Goal: Information Seeking & Learning: Learn about a topic

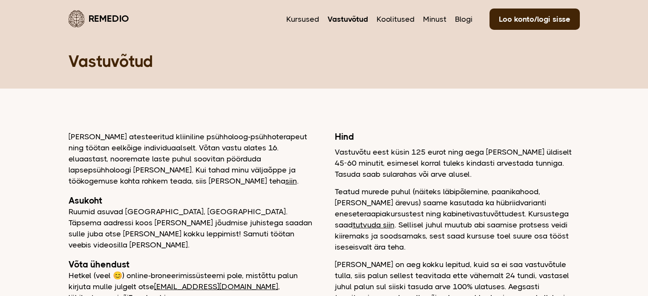
scroll to position [101, 0]
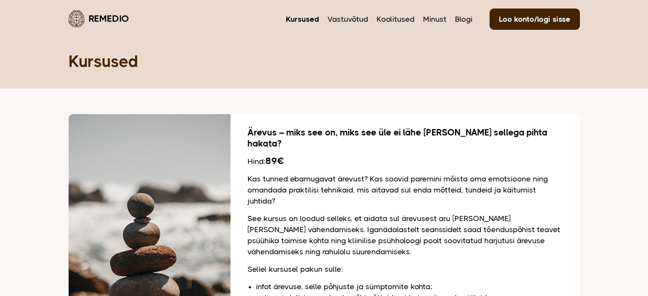
click at [454, 20] on nav "Kursused Vastuvõtud Koolitused Minust Blogi Loo konto/logi sisse" at bounding box center [433, 19] width 294 height 20
click at [474, 17] on nav "Kursused Vastuvõtud Koolitused Minust Blogi Loo konto/logi sisse" at bounding box center [433, 19] width 294 height 20
click at [468, 18] on link "Blogi" at bounding box center [463, 19] width 17 height 11
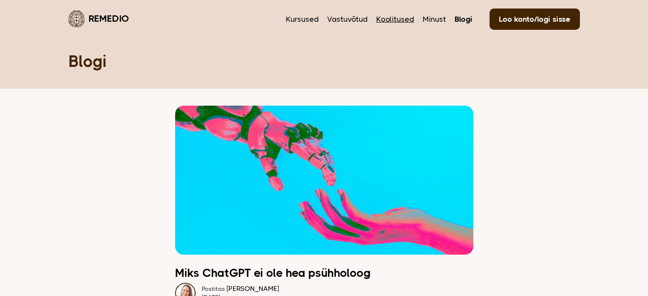
click at [387, 20] on link "Koolitused" at bounding box center [395, 19] width 38 height 11
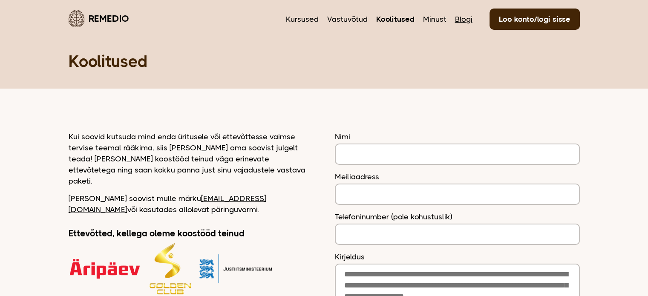
click at [464, 14] on link "Blogi" at bounding box center [463, 19] width 17 height 11
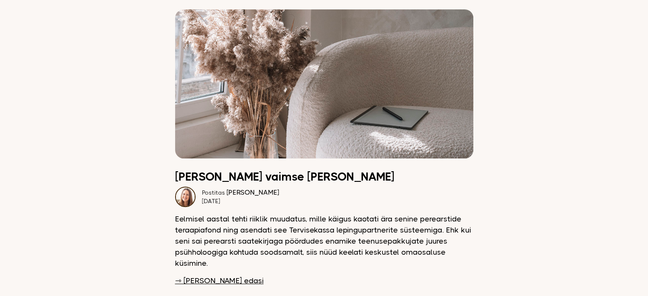
scroll to position [384, 0]
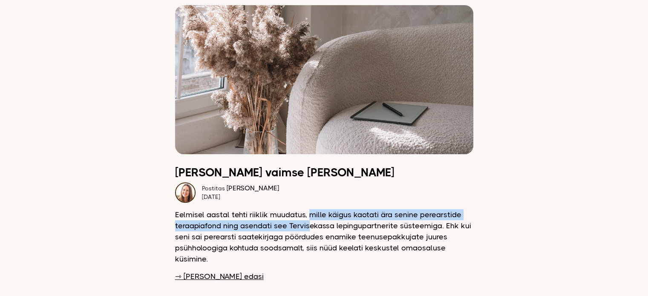
drag, startPoint x: 310, startPoint y: 212, endPoint x: 309, endPoint y: 220, distance: 7.9
click at [309, 220] on p "Eelmisel aastal tehti riiklik muudatus, mille käigus kaotati ära senine perears…" at bounding box center [324, 236] width 298 height 55
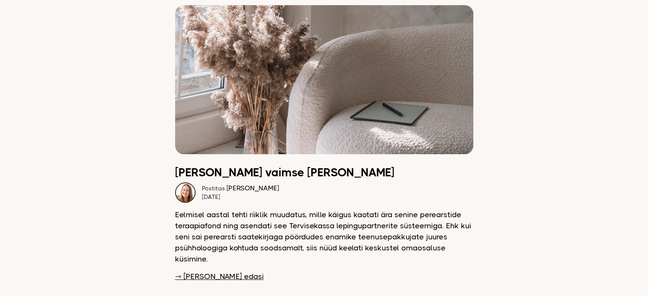
click at [202, 271] on link "⇾ Loe edasi" at bounding box center [219, 276] width 89 height 11
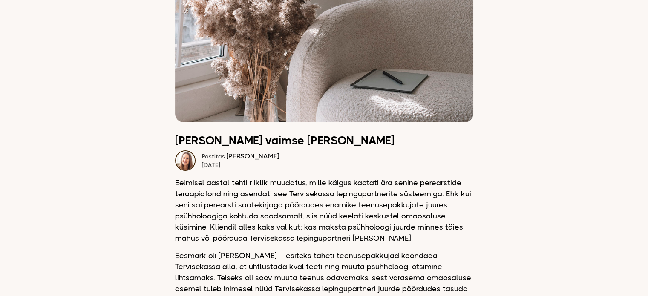
scroll to position [298, 0]
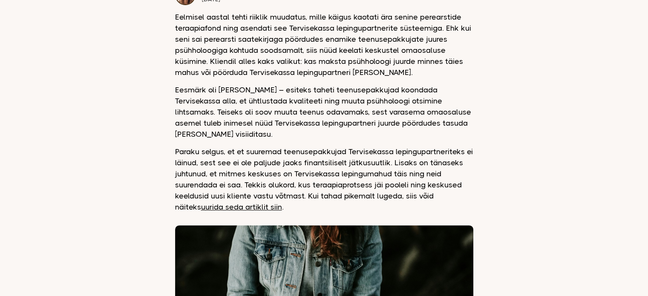
drag, startPoint x: 619, startPoint y: 94, endPoint x: 616, endPoint y: 97, distance: 4.5
click at [619, 94] on main "Remedio Kursused Vastuvõtud Koolitused Minust Blogi Loo konto/logi sisse Blogi …" at bounding box center [324, 220] width 648 height 1037
drag, startPoint x: 387, startPoint y: 186, endPoint x: 468, endPoint y: 187, distance: 81.8
click at [468, 187] on p "Paraku selgus, et et suuremad teenusepakkujad Tervisekassa lepingupartneriteks …" at bounding box center [324, 179] width 298 height 66
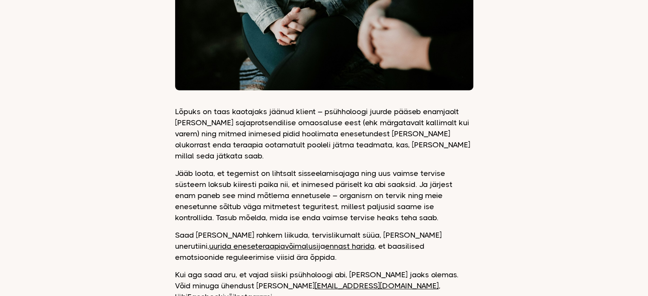
scroll to position [639, 0]
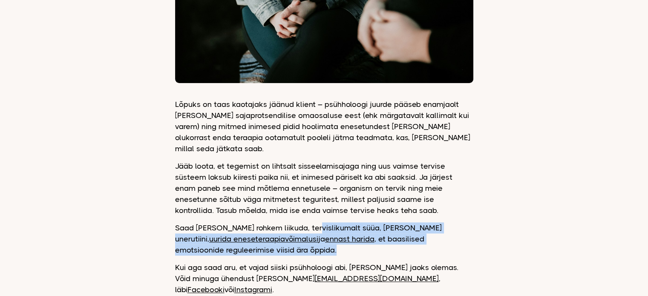
drag, startPoint x: 353, startPoint y: 205, endPoint x: 392, endPoint y: 223, distance: 42.9
click at [392, 223] on p "Saad juba täna rohkem liikuda, tervislikumalt süüa, hoida unerutiini, uurida en…" at bounding box center [324, 239] width 298 height 33
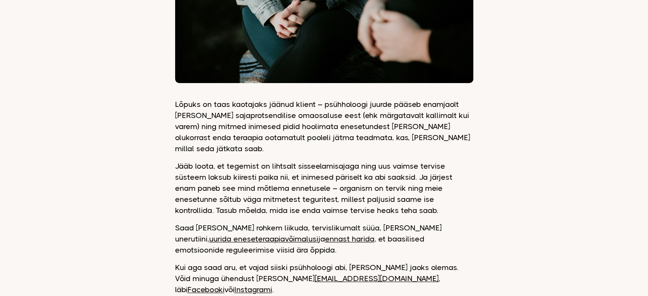
click at [325, 235] on link "ennast harida" at bounding box center [349, 239] width 49 height 9
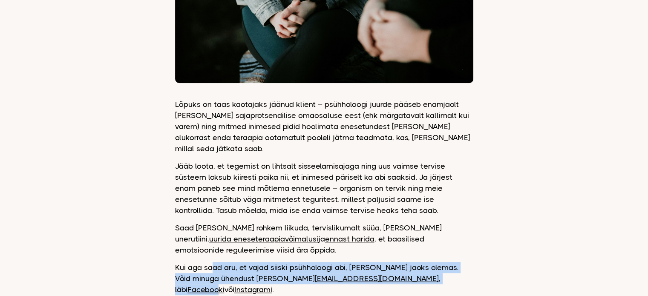
drag, startPoint x: 246, startPoint y: 243, endPoint x: 368, endPoint y: 254, distance: 122.3
click at [368, 262] on p "Kui aga saad aru, et vajad siiski psühholoogi abi, olen sinu jaoks olemas. Võid…" at bounding box center [324, 278] width 298 height 33
click at [463, 262] on p "Kui aga saad aru, et vajad siiski psühholoogi abi, olen sinu jaoks olemas. Võid…" at bounding box center [324, 278] width 298 height 33
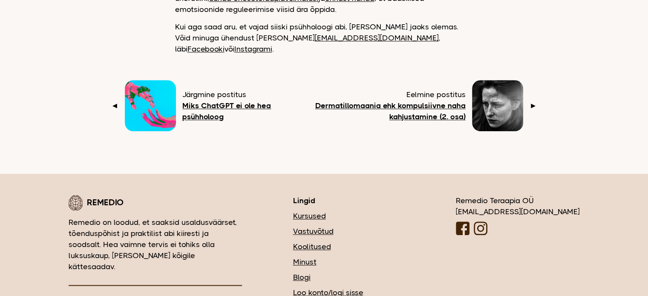
scroll to position [895, 0]
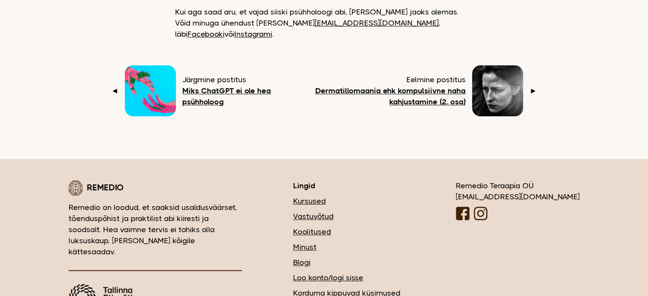
click at [356, 211] on link "Vastuvõtud" at bounding box center [349, 216] width 112 height 11
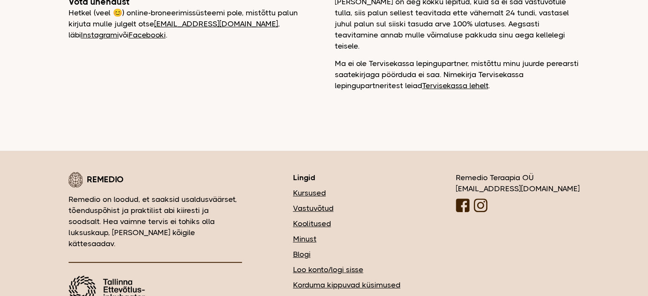
scroll to position [272, 0]
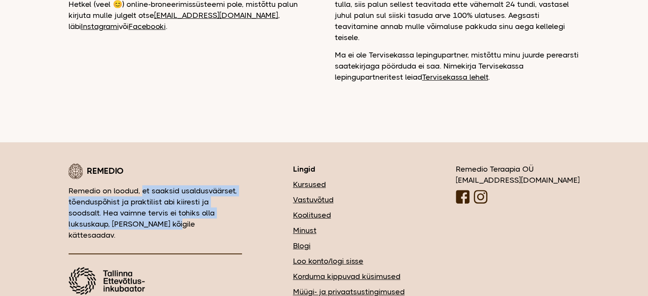
drag, startPoint x: 141, startPoint y: 168, endPoint x: 183, endPoint y: 194, distance: 49.6
click at [183, 194] on p "Remedio on loodud, et saaksid usaldusväärset, tõenduspõhist ja praktilist abi k…" at bounding box center [155, 212] width 173 height 55
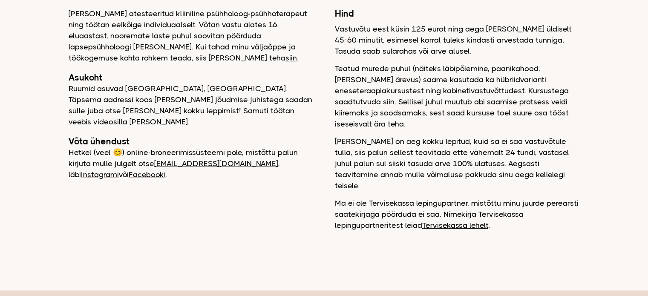
scroll to position [0, 0]
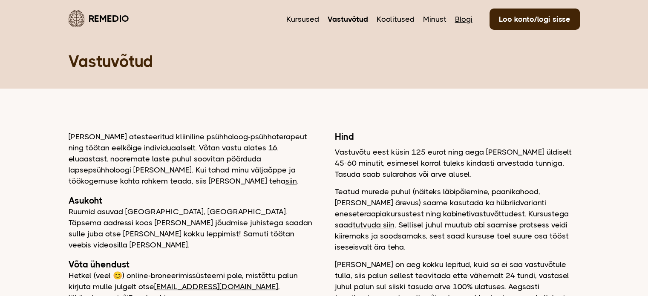
click at [460, 22] on link "Blogi" at bounding box center [463, 19] width 17 height 11
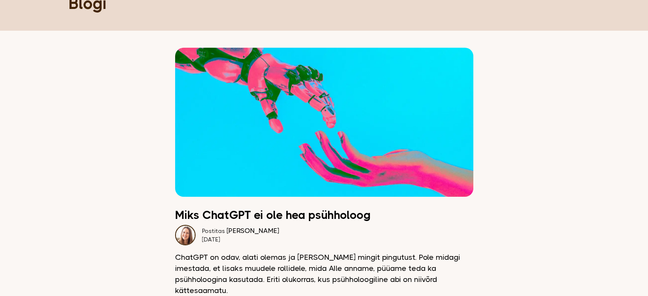
scroll to position [171, 0]
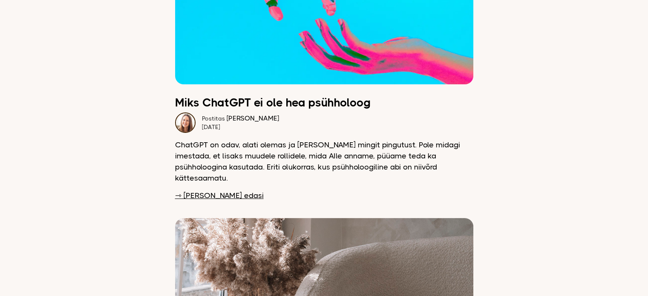
click at [196, 190] on link "⇾ [PERSON_NAME] edasi" at bounding box center [219, 195] width 89 height 11
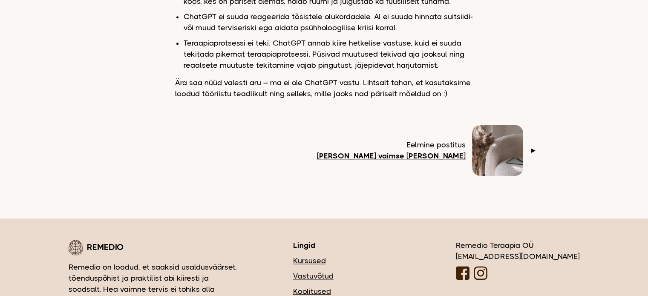
scroll to position [512, 0]
